Goal: Use online tool/utility

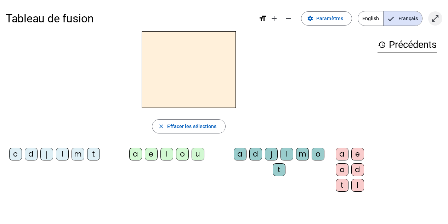
click at [437, 19] on mat-icon "open_in_full" at bounding box center [435, 18] width 9 height 9
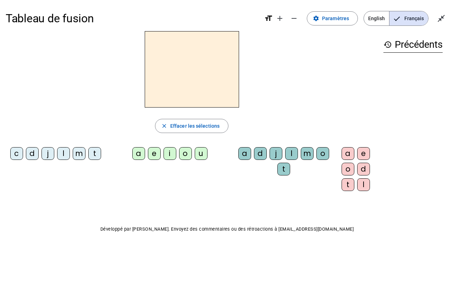
click at [83, 156] on div "m" at bounding box center [79, 153] width 13 height 13
click at [140, 157] on div "a" at bounding box center [138, 153] width 13 height 13
click at [92, 157] on div "t" at bounding box center [94, 153] width 13 height 13
click at [62, 152] on div "l" at bounding box center [63, 153] width 13 height 13
click at [157, 156] on div "e" at bounding box center [154, 153] width 13 height 13
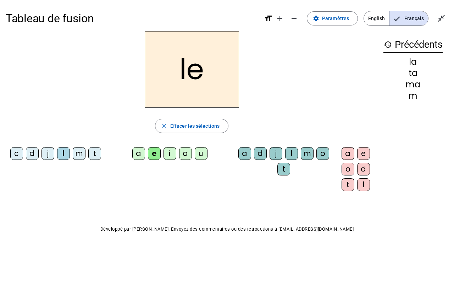
click at [197, 157] on div "u" at bounding box center [201, 153] width 13 height 13
click at [93, 154] on div "t" at bounding box center [94, 153] width 13 height 13
click at [29, 156] on div "d" at bounding box center [32, 153] width 13 height 13
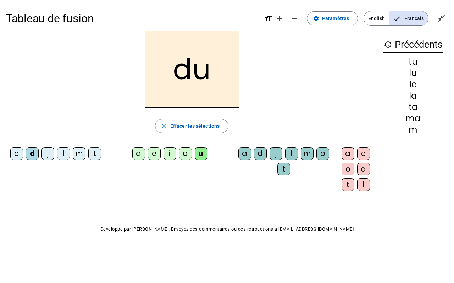
click at [156, 157] on div "e" at bounding box center [154, 153] width 13 height 13
click at [76, 154] on div "m" at bounding box center [79, 153] width 13 height 13
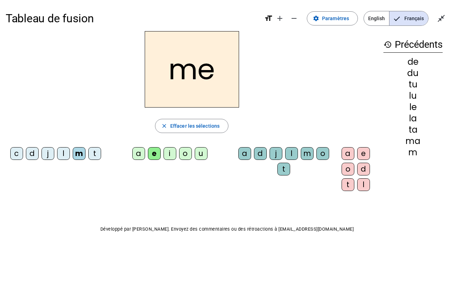
click at [53, 151] on div "j" at bounding box center [47, 153] width 13 height 13
